Goal: Task Accomplishment & Management: Manage account settings

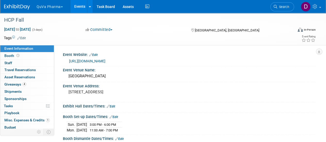
click at [55, 6] on button "QuVa Pharma" at bounding box center [52, 5] width 33 height 11
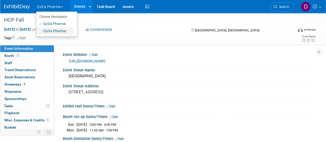
click at [49, 33] on link "QuVa Pharma" at bounding box center [54, 30] width 37 height 7
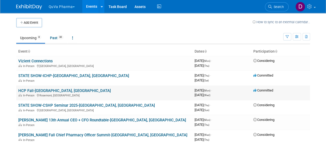
click at [26, 91] on link "HCP Fall-[GEOGRAPHIC_DATA], [GEOGRAPHIC_DATA]" at bounding box center [64, 90] width 92 height 5
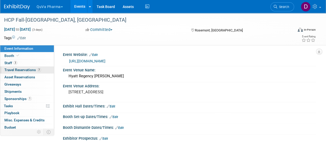
click at [24, 70] on span "Travel Reservations 7" at bounding box center [22, 70] width 37 height 4
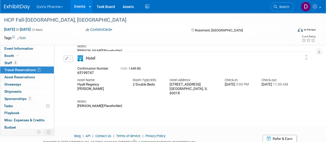
scroll to position [361, 0]
